Goal: Check status

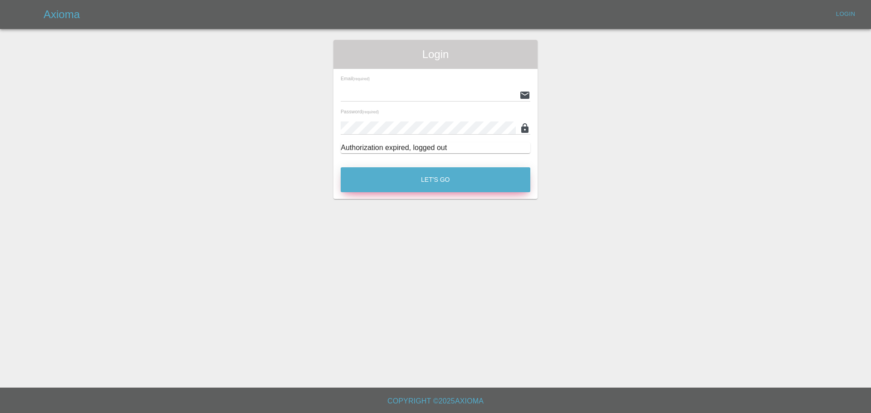
type input "[EMAIL_ADDRESS][PERSON_NAME][DOMAIN_NAME]"
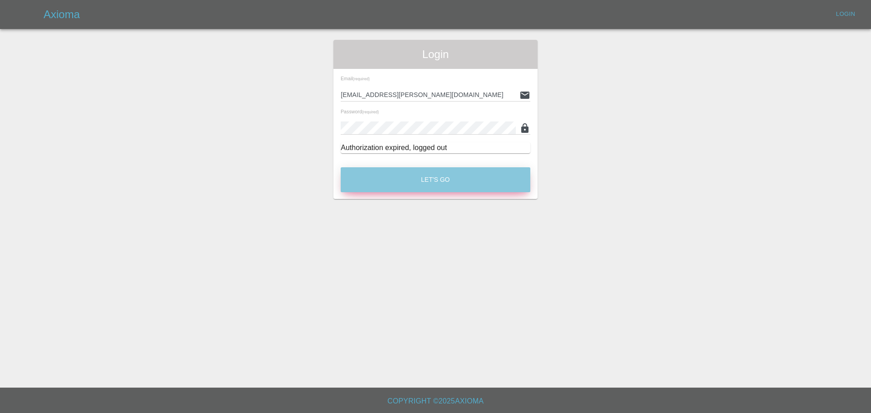
click at [416, 182] on button "Let's Go" at bounding box center [436, 179] width 190 height 25
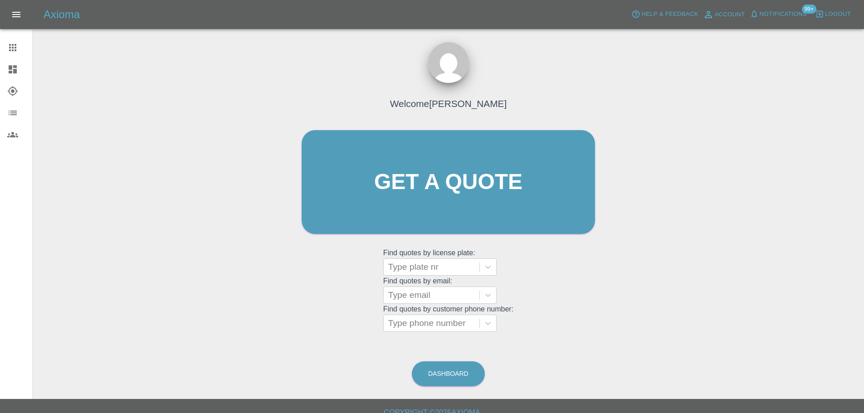
click at [191, 240] on div "Welcome [PERSON_NAME] Get a quote Get a quote Find quotes by license plate: Typ…" at bounding box center [448, 226] width 817 height 326
click at [428, 273] on div at bounding box center [431, 267] width 87 height 13
click at [424, 270] on div at bounding box center [431, 267] width 87 height 13
paste input "HV75YTU"
type input "HV75YTU"
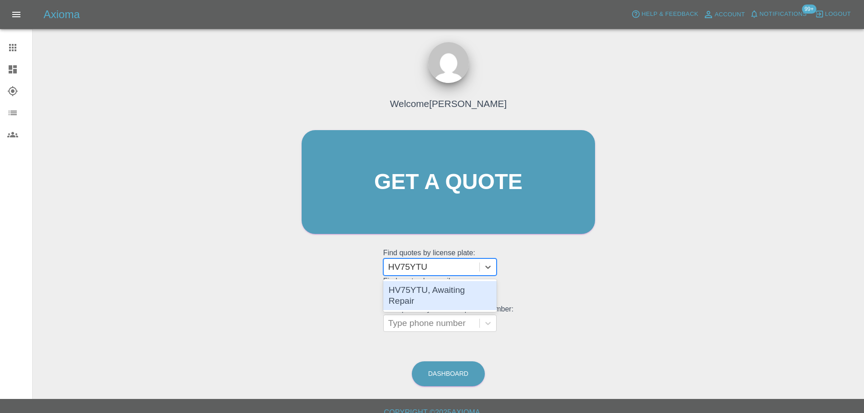
click at [453, 287] on div "HV75YTU, Awaiting Repair" at bounding box center [439, 295] width 113 height 29
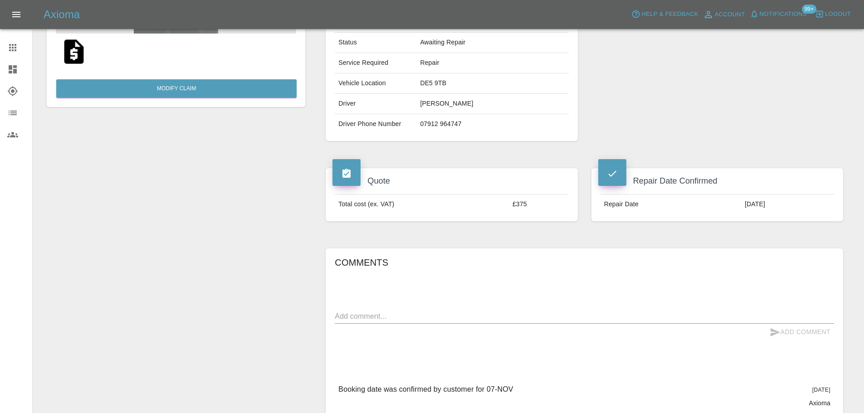
scroll to position [178, 0]
